Goal: Obtain resource: Download file/media

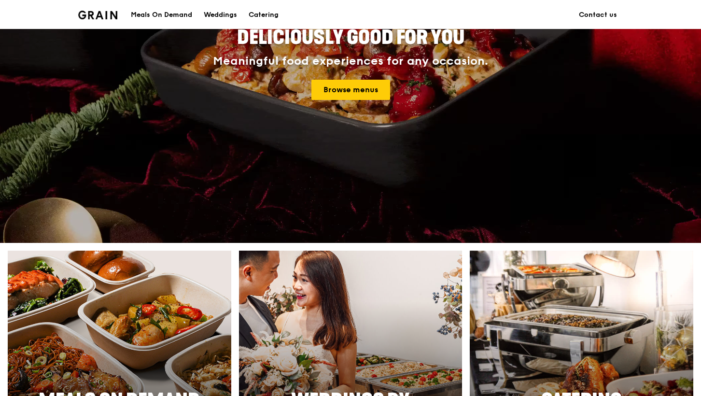
scroll to position [145, 0]
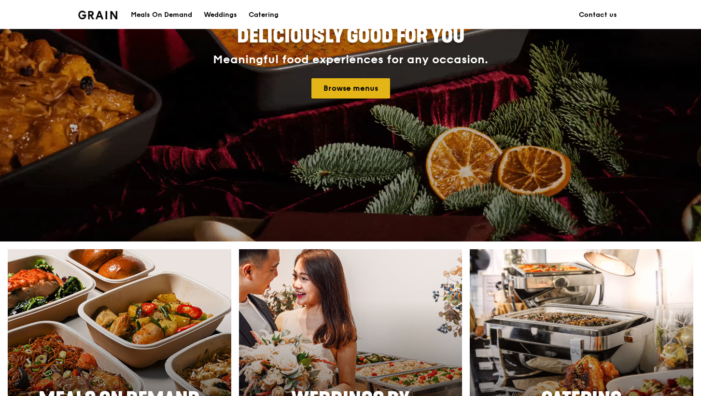
click at [350, 90] on link "Browse menus" at bounding box center [351, 88] width 79 height 20
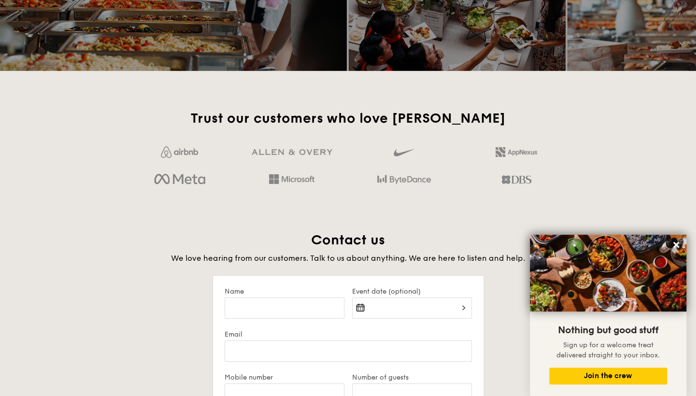
scroll to position [1690, 0]
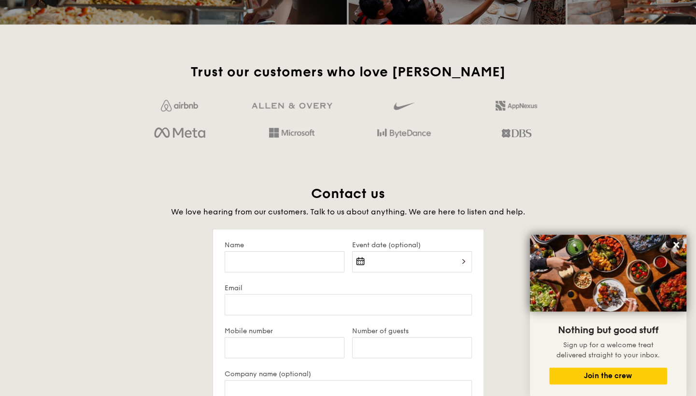
click at [675, 245] on icon at bounding box center [676, 245] width 6 height 6
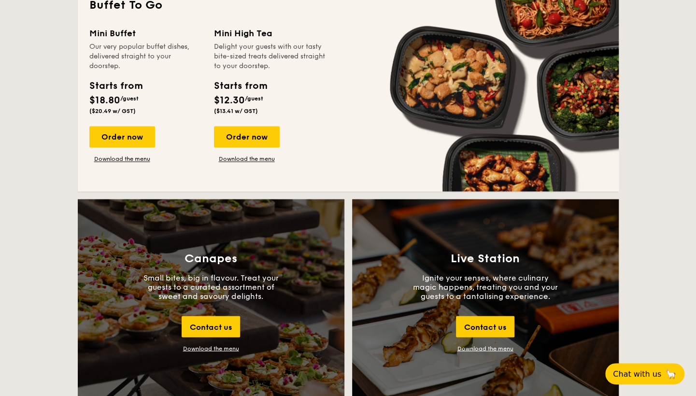
scroll to position [773, 0]
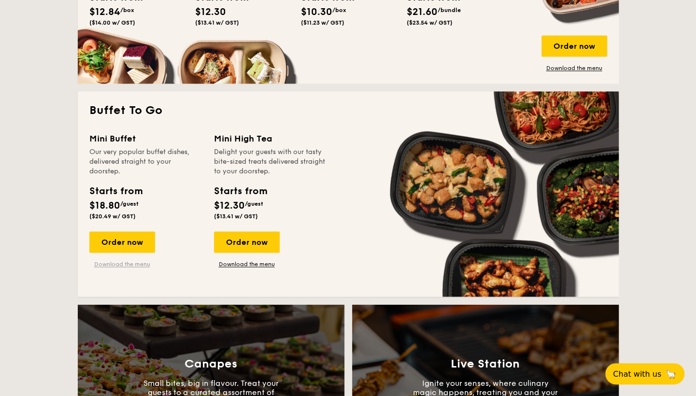
click at [127, 264] on link "Download the menu" at bounding box center [122, 264] width 66 height 8
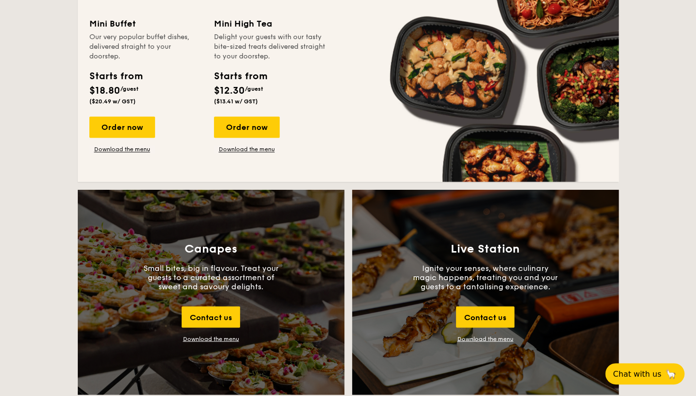
scroll to position [869, 0]
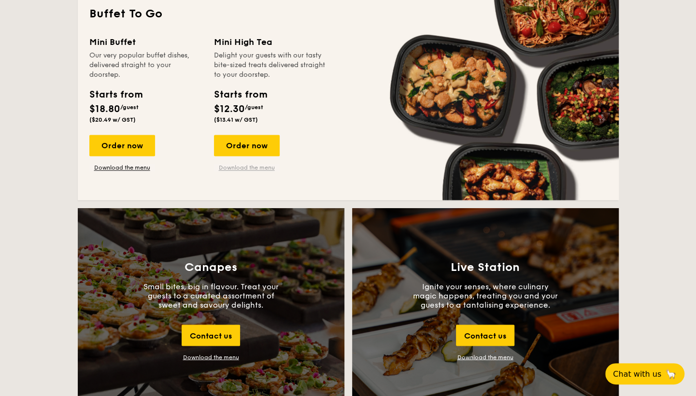
click at [253, 167] on link "Download the menu" at bounding box center [247, 168] width 66 height 8
